Goal: Transaction & Acquisition: Purchase product/service

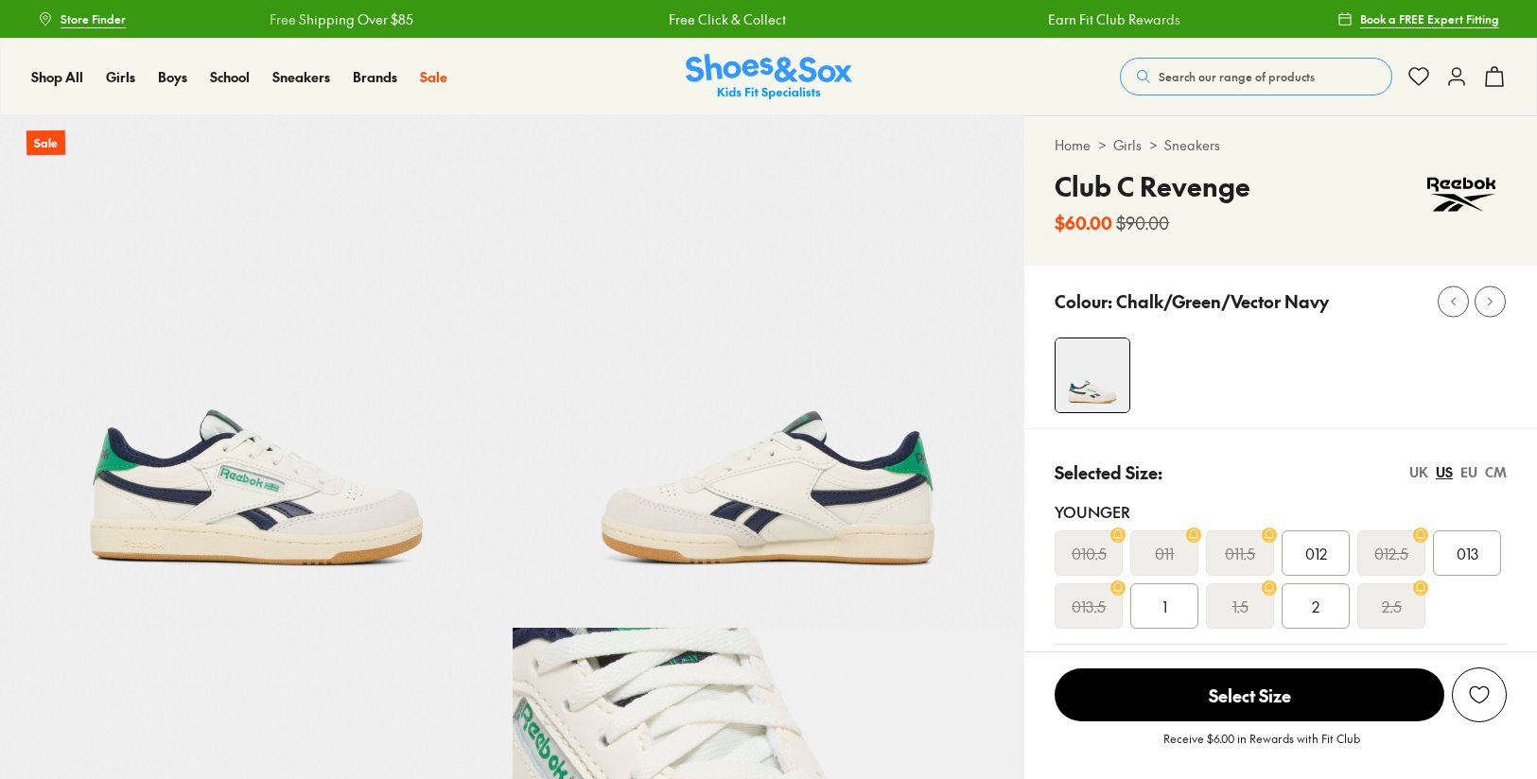
select select "*"
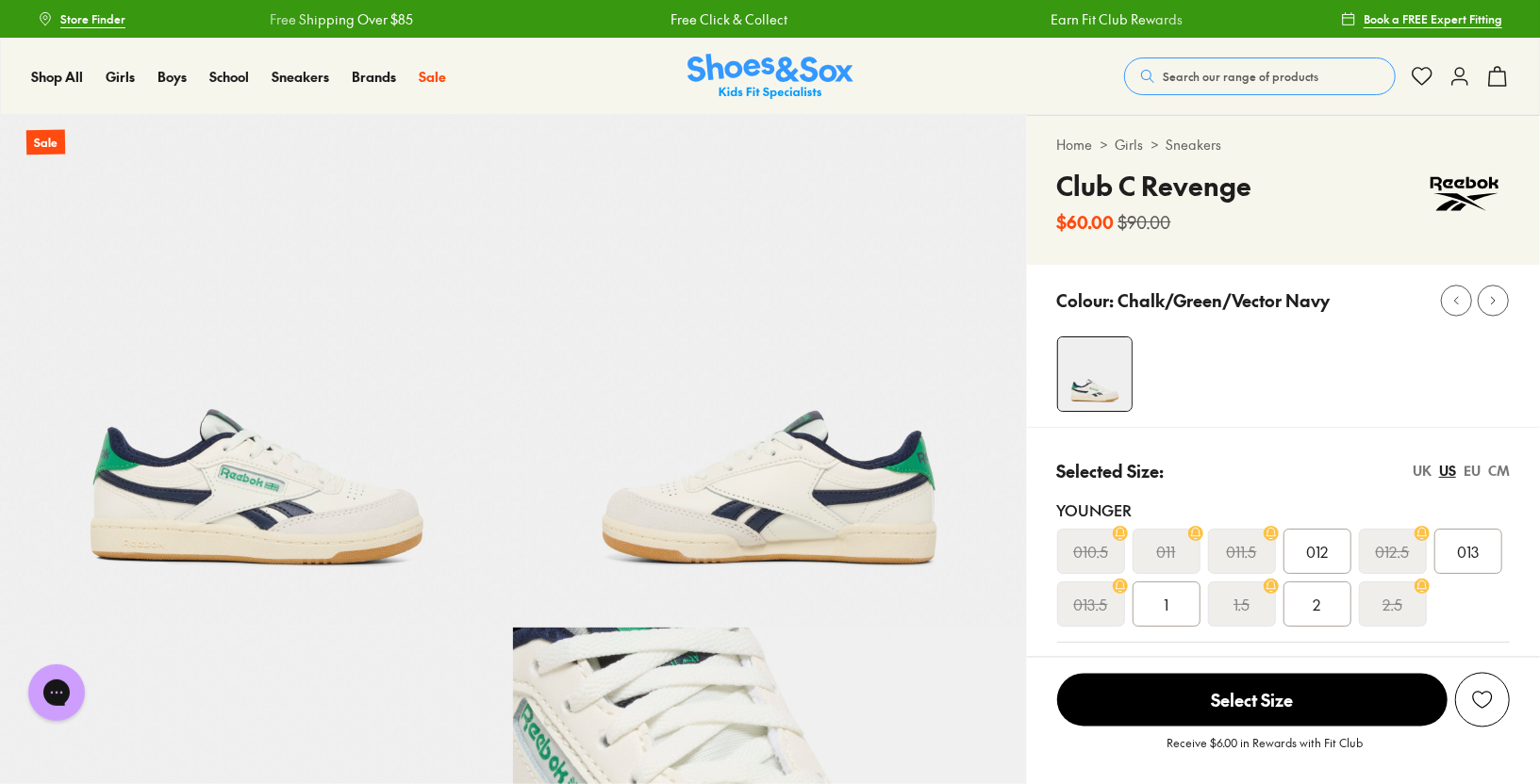
click at [1400, 285] on div "Close dialog Join the FREE Fit Club & Get 10% Back Sign up to join our FREE Fit…" at bounding box center [770, 392] width 1540 height 784
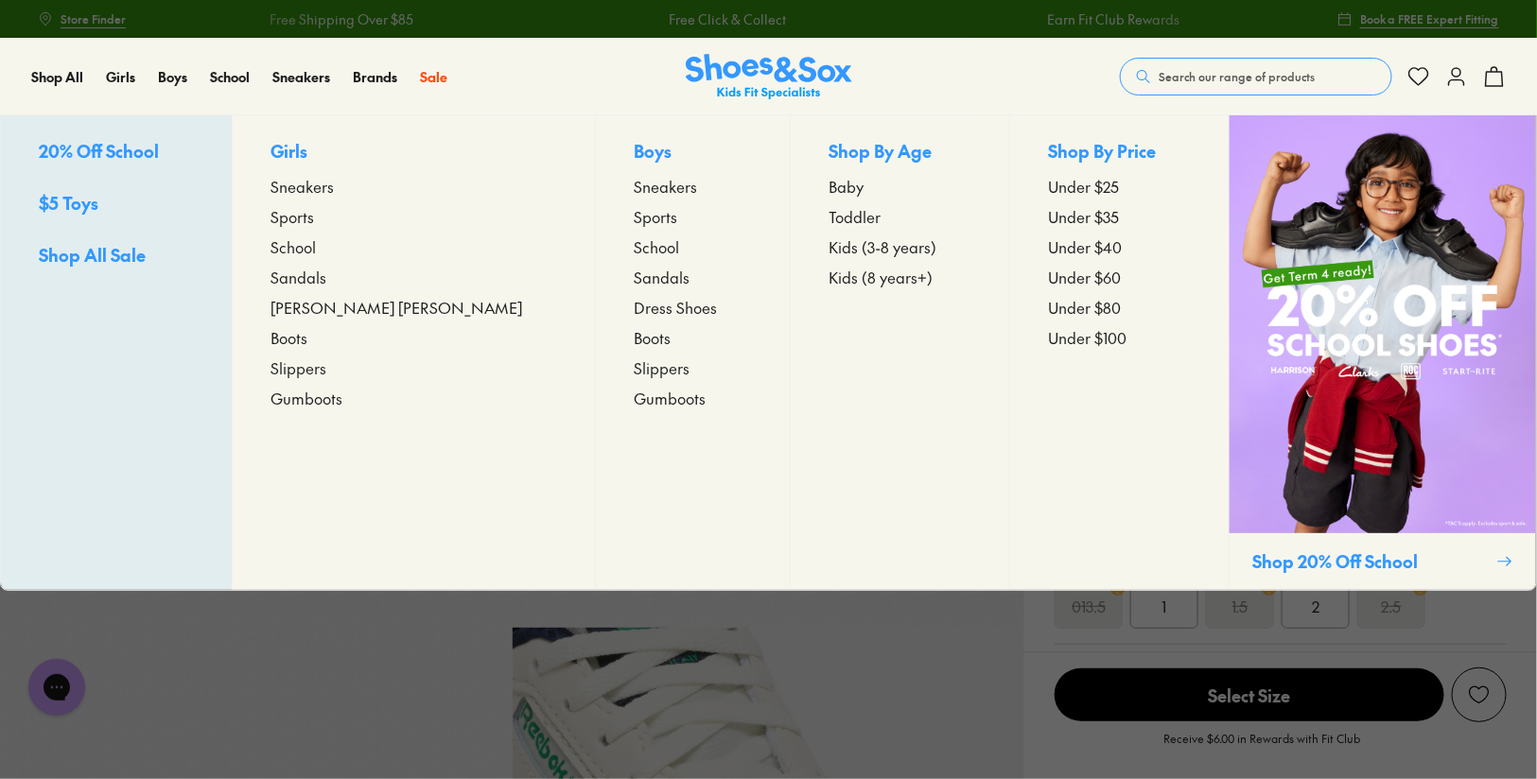
click at [634, 187] on span "Sneakers" at bounding box center [665, 186] width 63 height 23
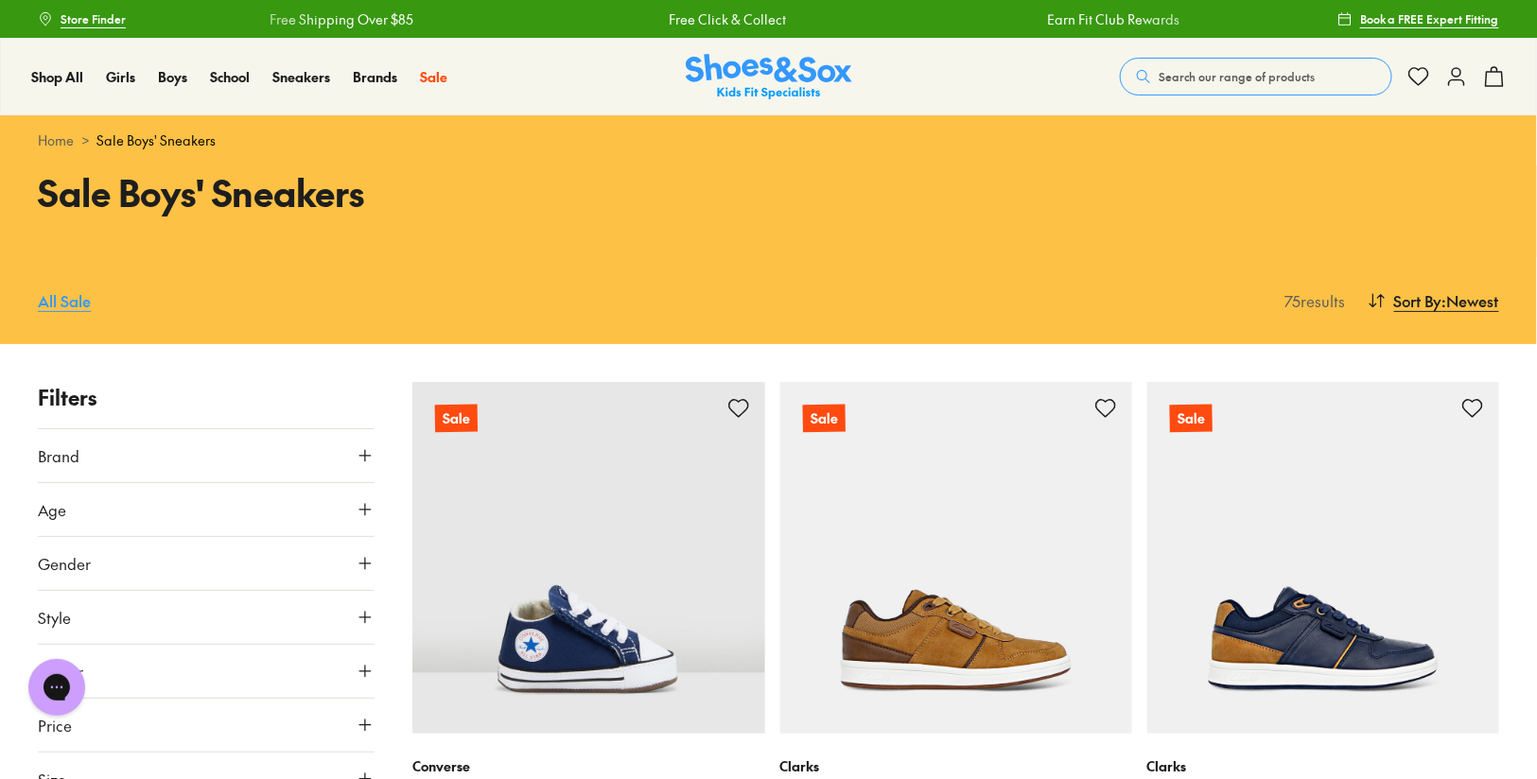
scroll to position [171, 0]
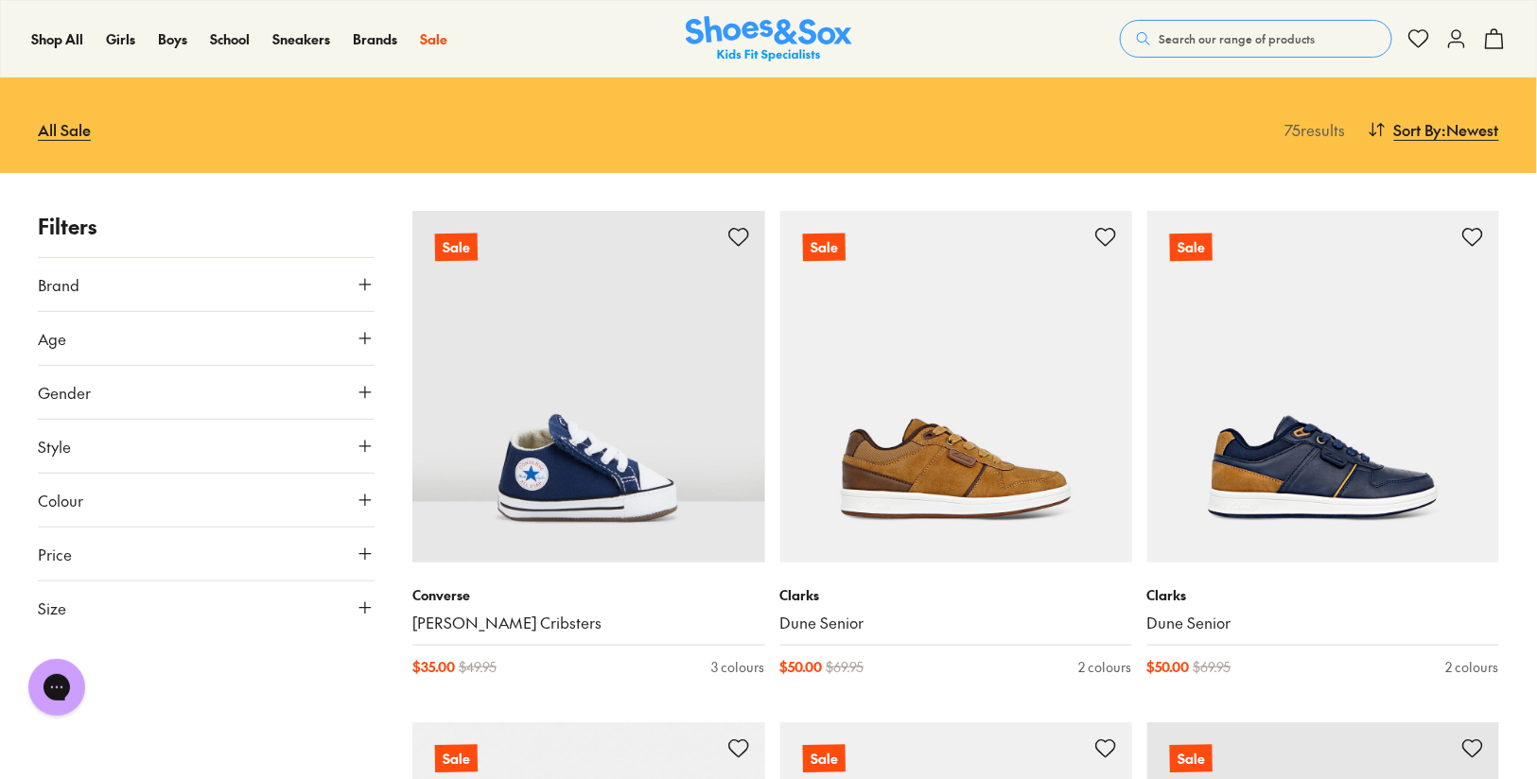
click at [148, 617] on button "Size" at bounding box center [206, 608] width 337 height 53
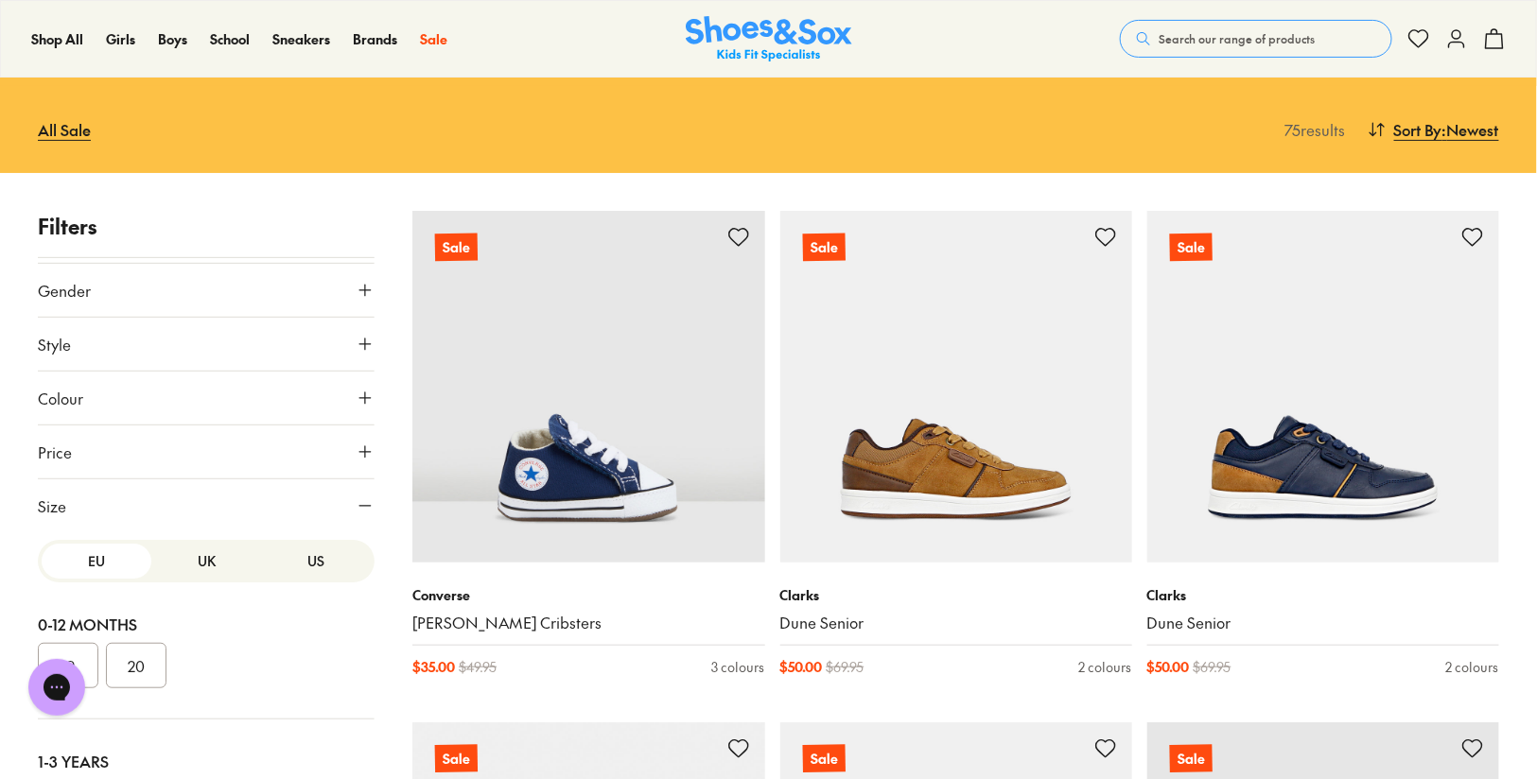
click at [271, 556] on button "US" at bounding box center [316, 561] width 110 height 35
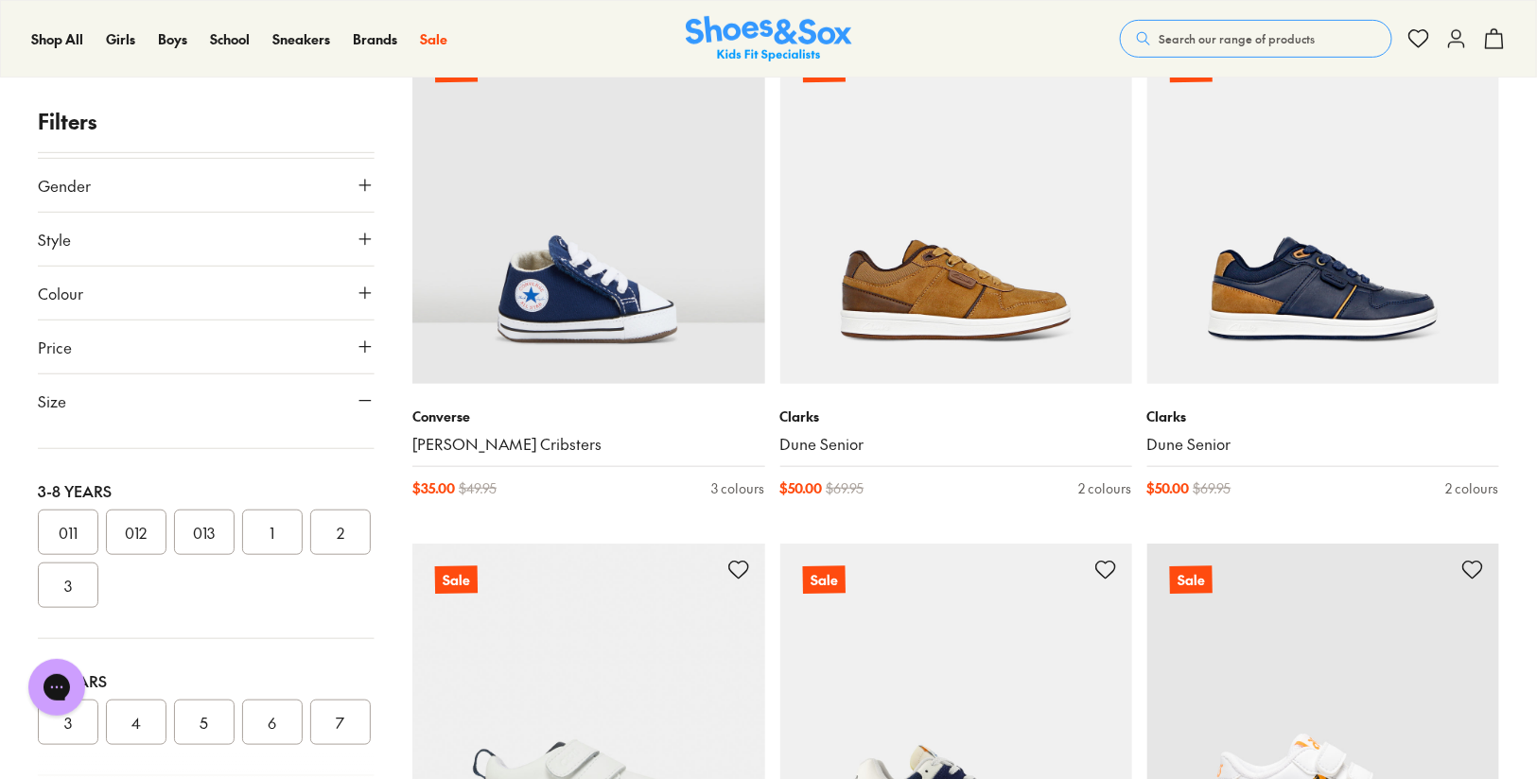
scroll to position [437, 0]
click at [78, 669] on button "3" at bounding box center [68, 691] width 61 height 45
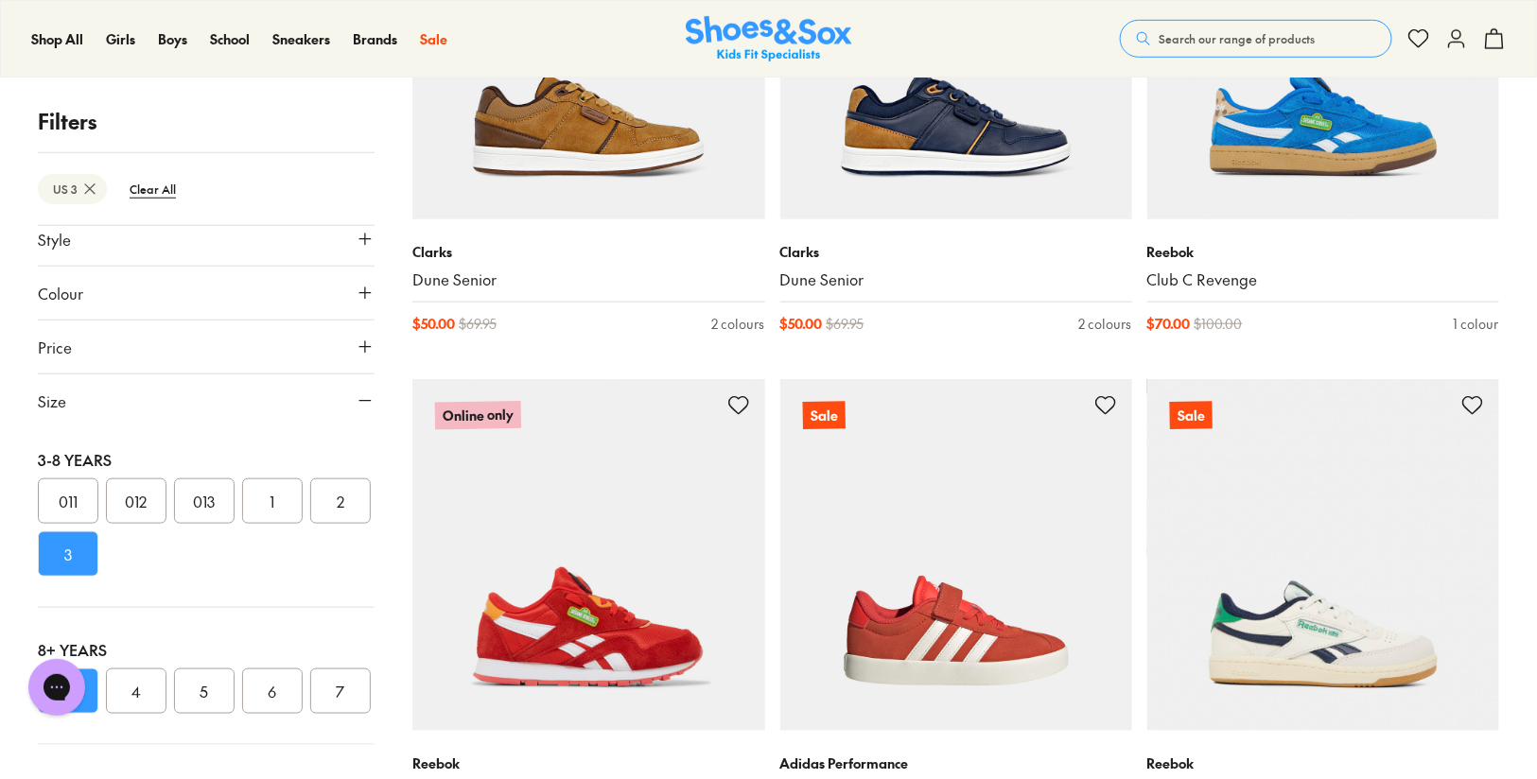
scroll to position [438, 0]
click at [139, 669] on button "4" at bounding box center [136, 691] width 61 height 45
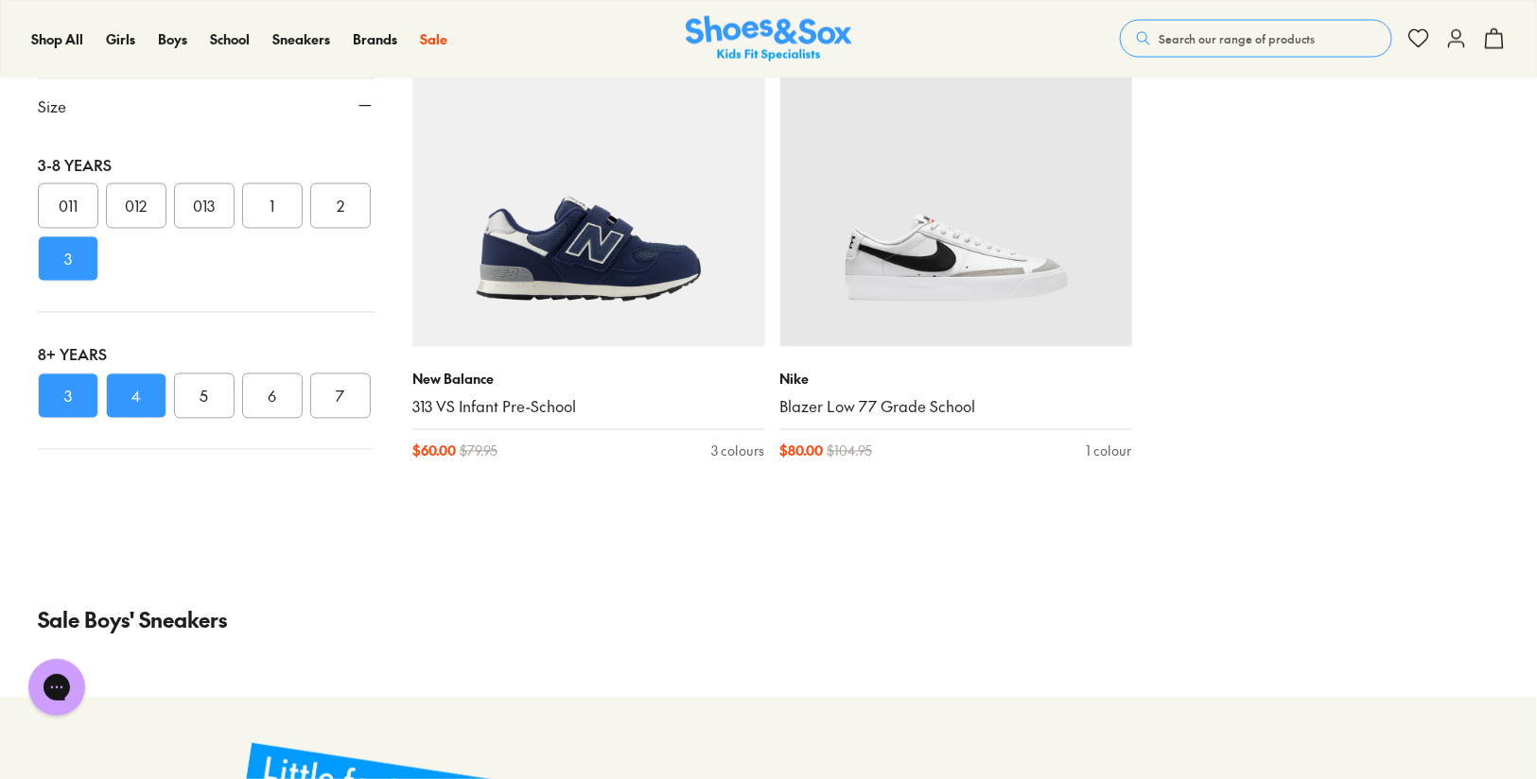
scroll to position [3997, 0]
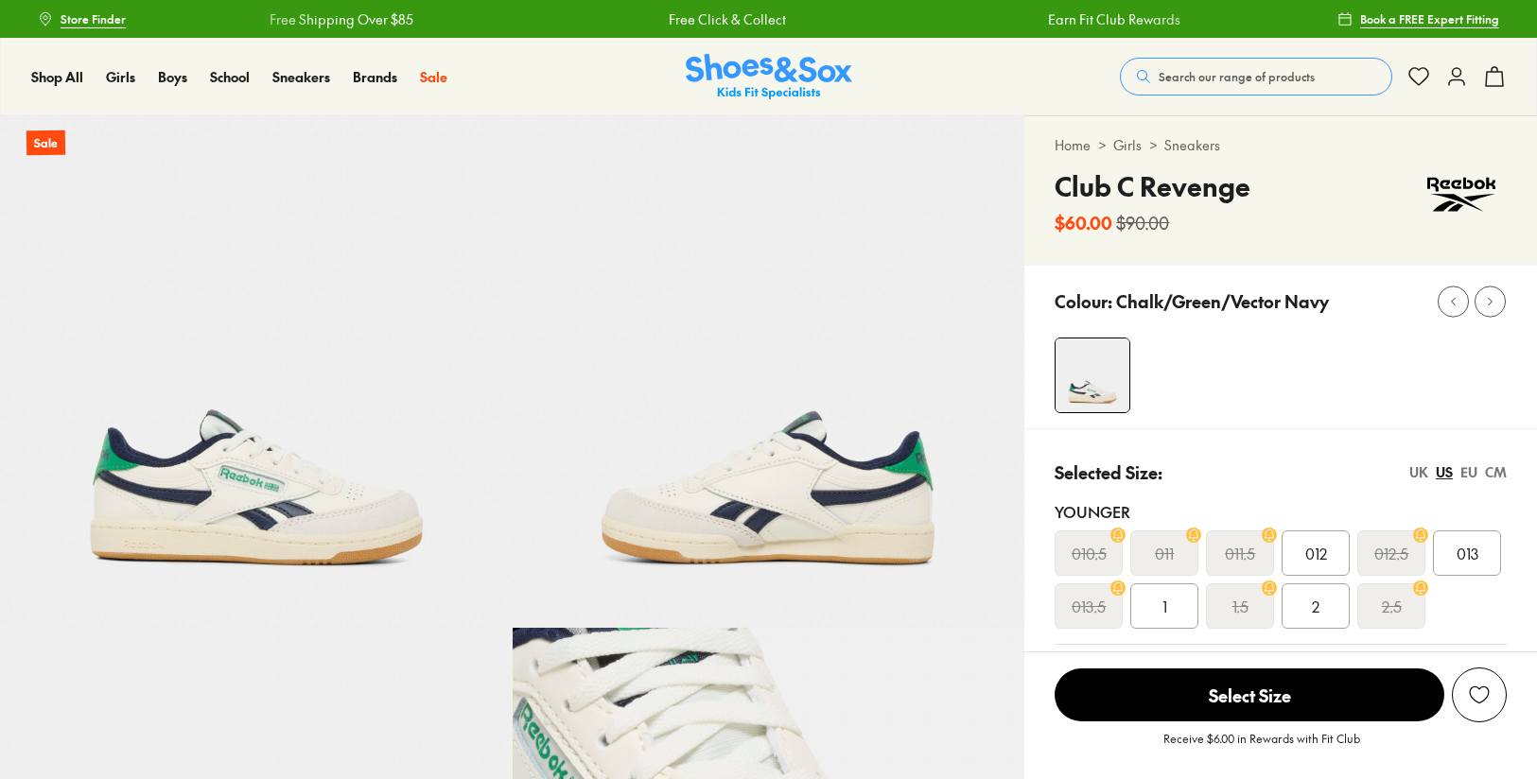
select select "*"
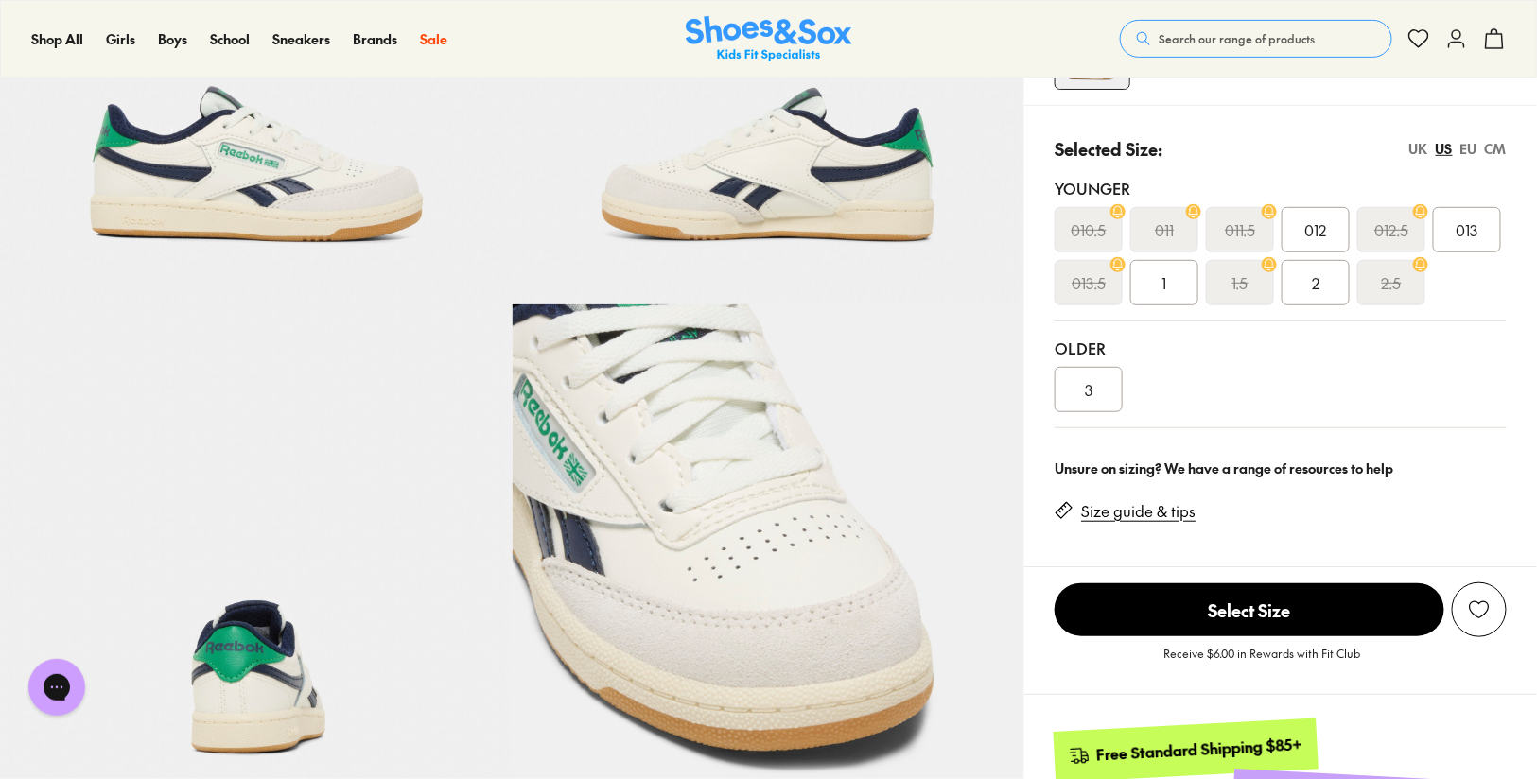
scroll to position [359, 0]
